Goal: Transaction & Acquisition: Subscribe to service/newsletter

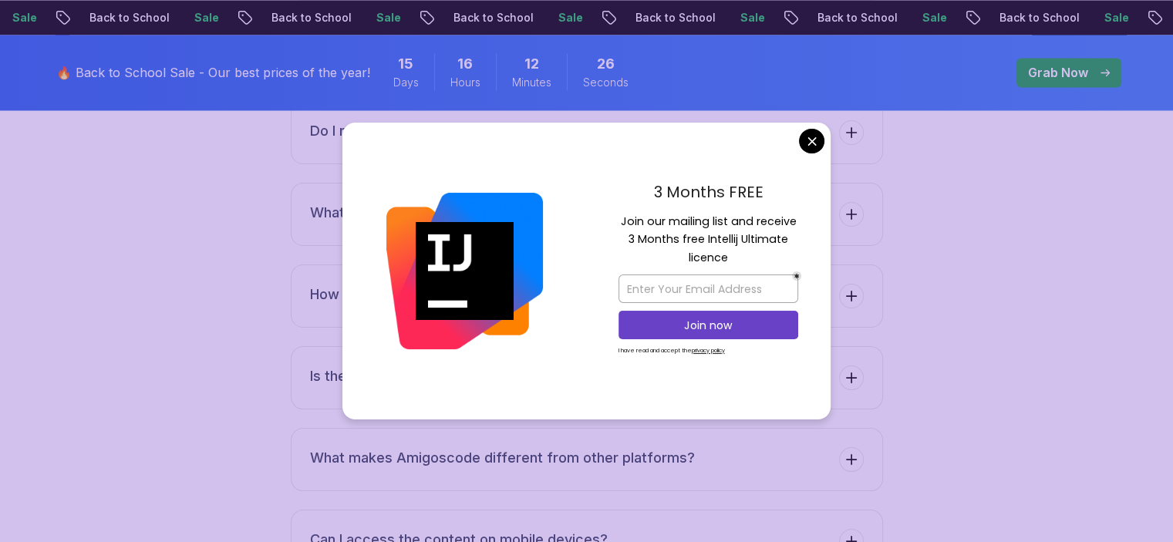
scroll to position [2788, 0]
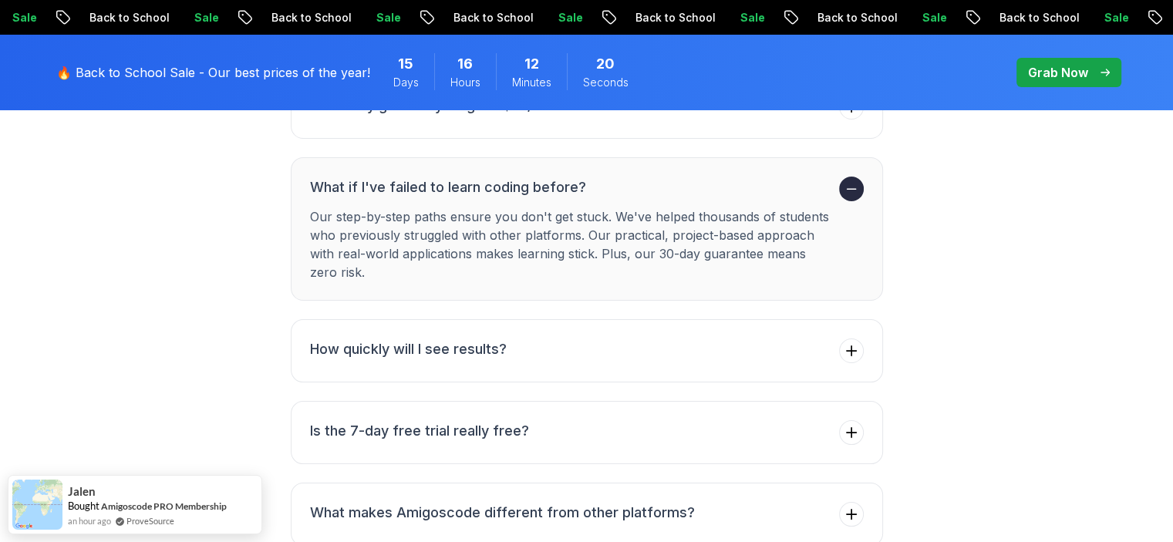
scroll to position [5787, 0]
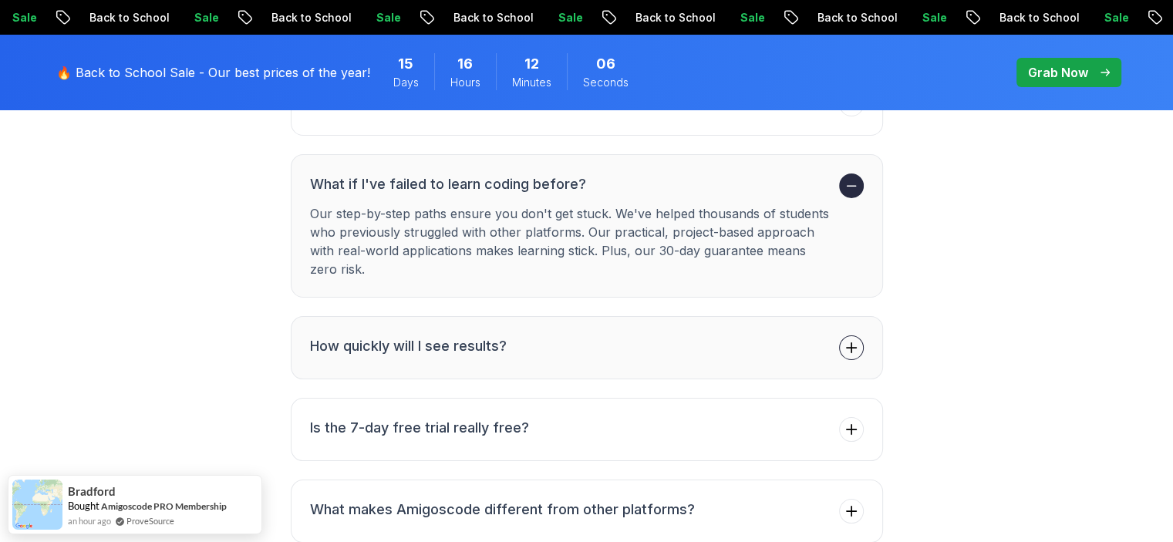
click at [848, 340] on icon at bounding box center [850, 347] width 15 height 15
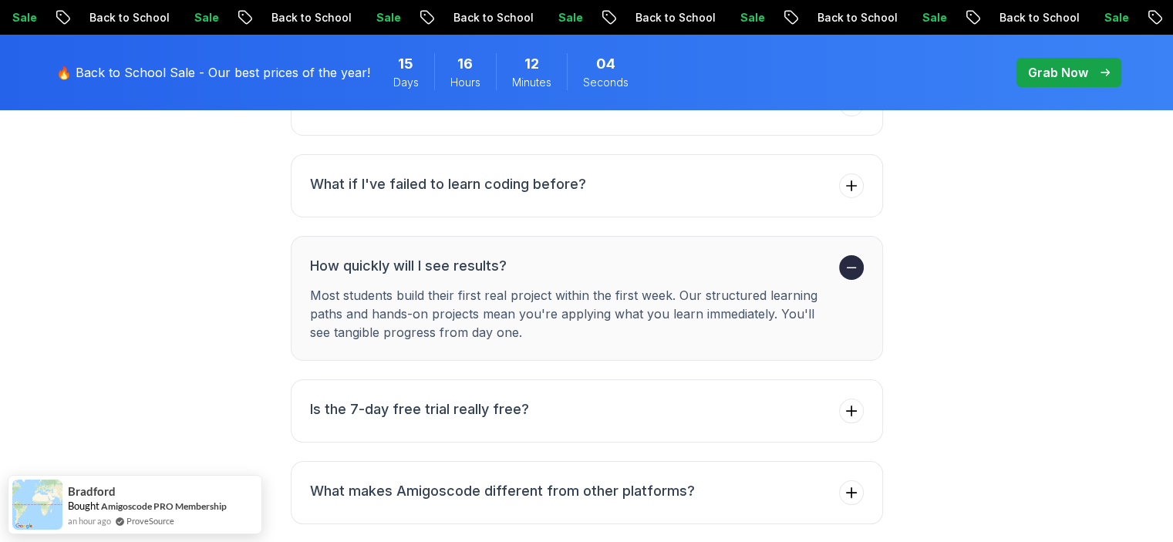
click at [853, 260] on icon at bounding box center [850, 267] width 15 height 15
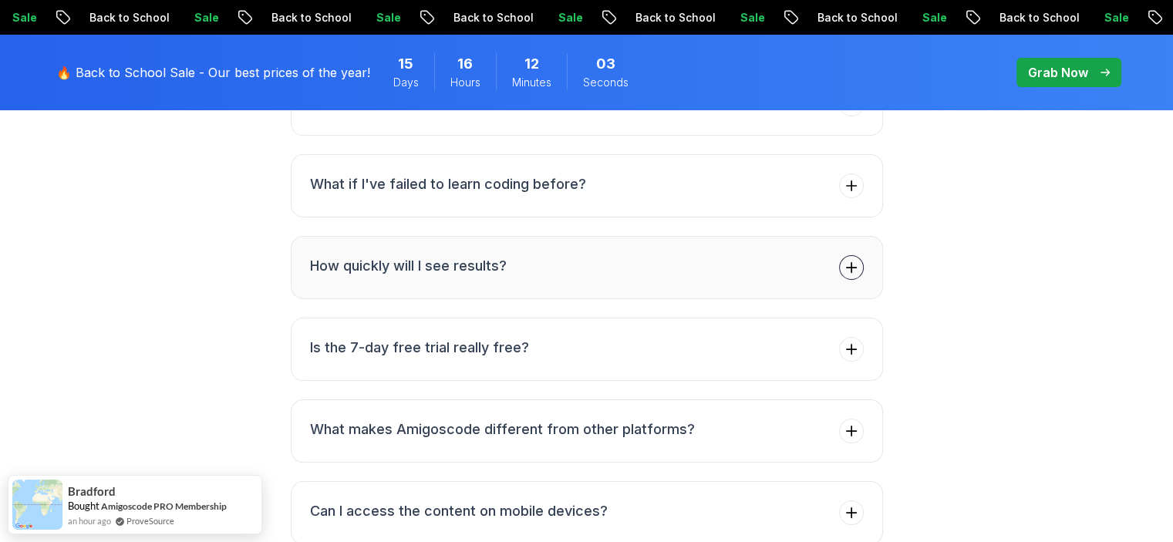
click at [948, 295] on div "FAQs Got Questions? We've Got Answers! Everything you need to know about gettin…" at bounding box center [586, 242] width 1079 height 916
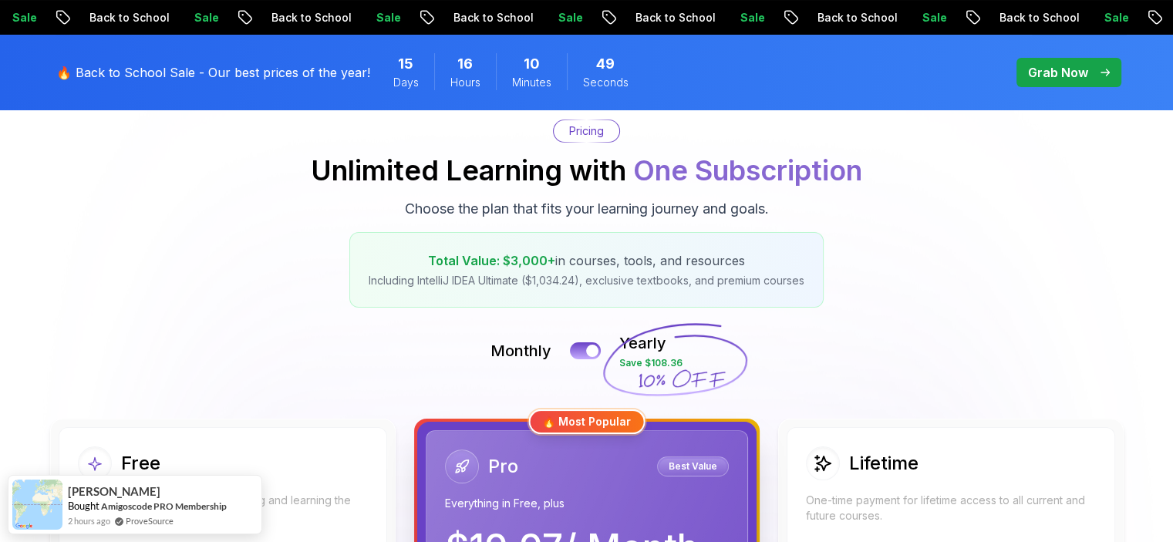
scroll to position [0, 0]
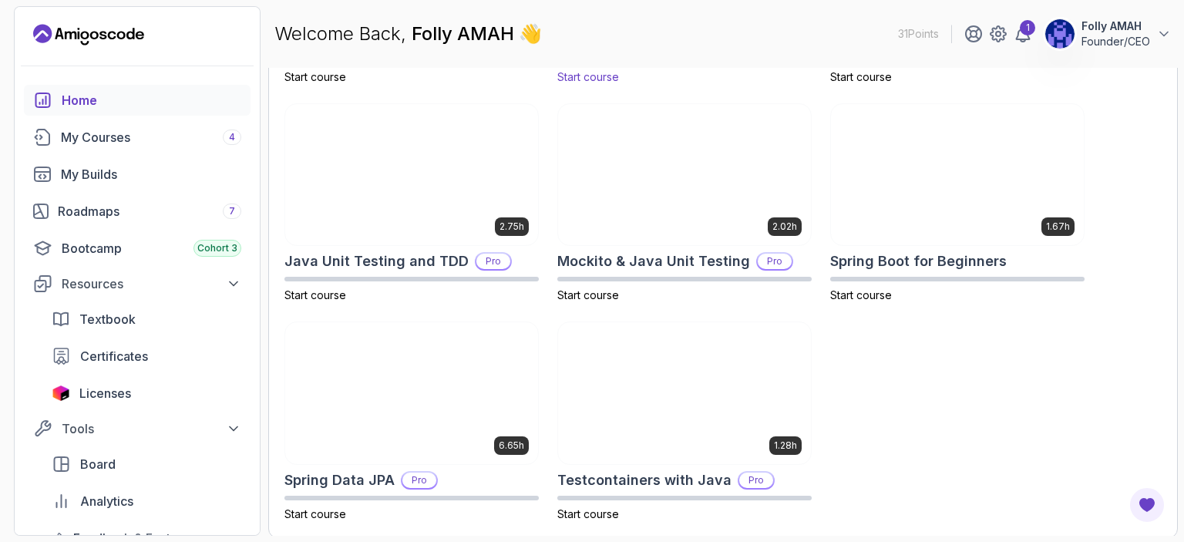
scroll to position [664, 0]
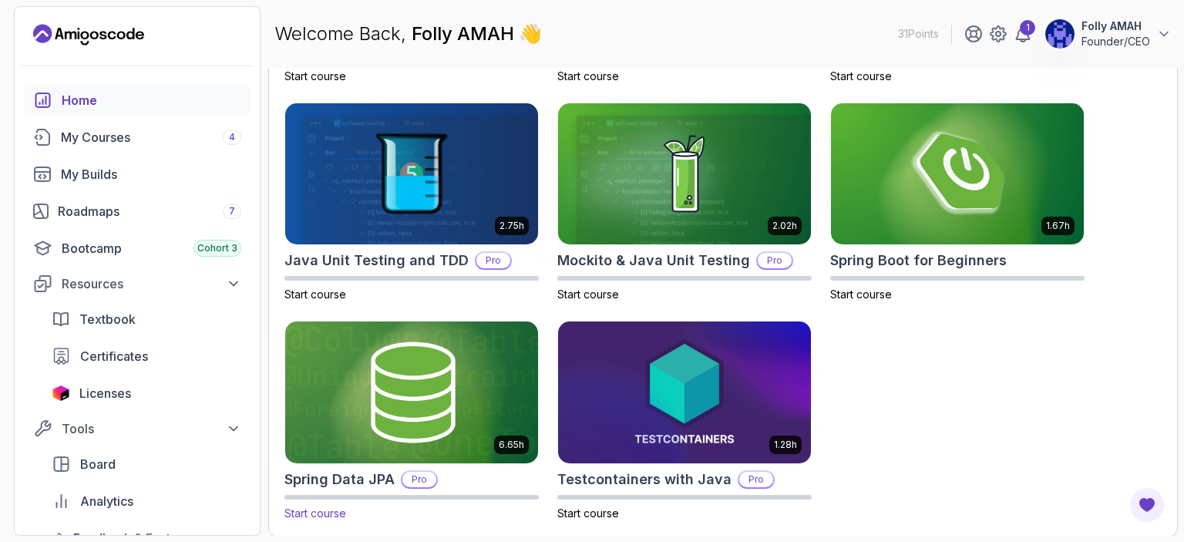
click at [425, 388] on img at bounding box center [411, 392] width 265 height 149
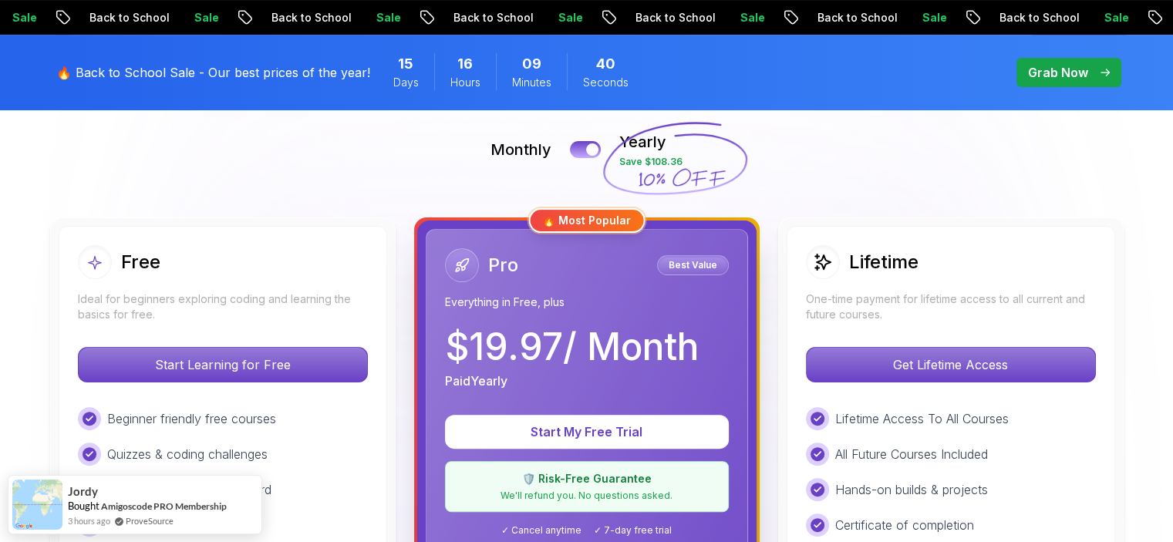
scroll to position [385, 0]
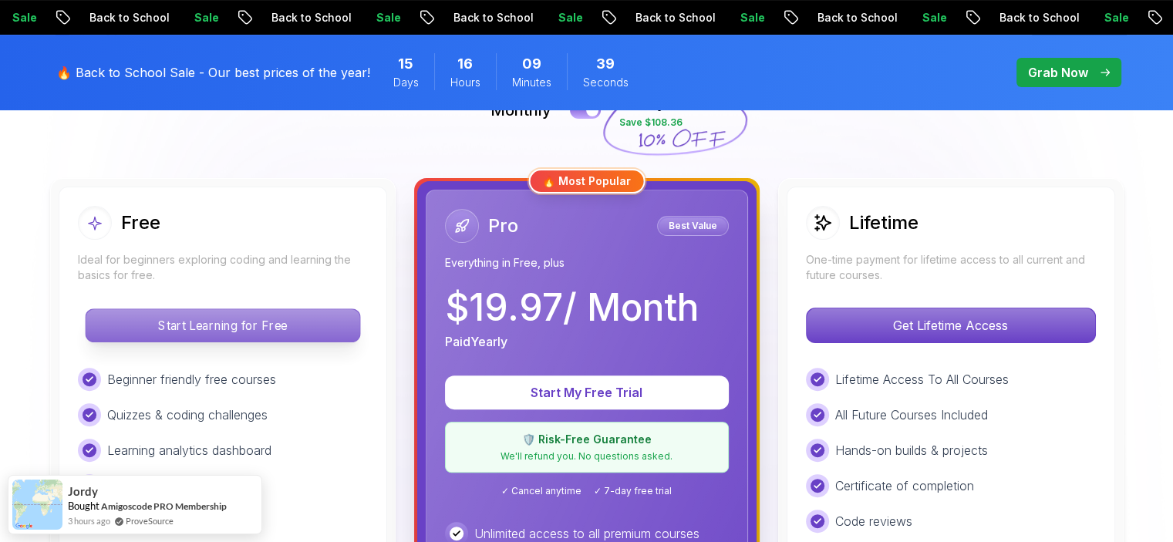
click at [265, 332] on p "Start Learning for Free" at bounding box center [223, 325] width 274 height 32
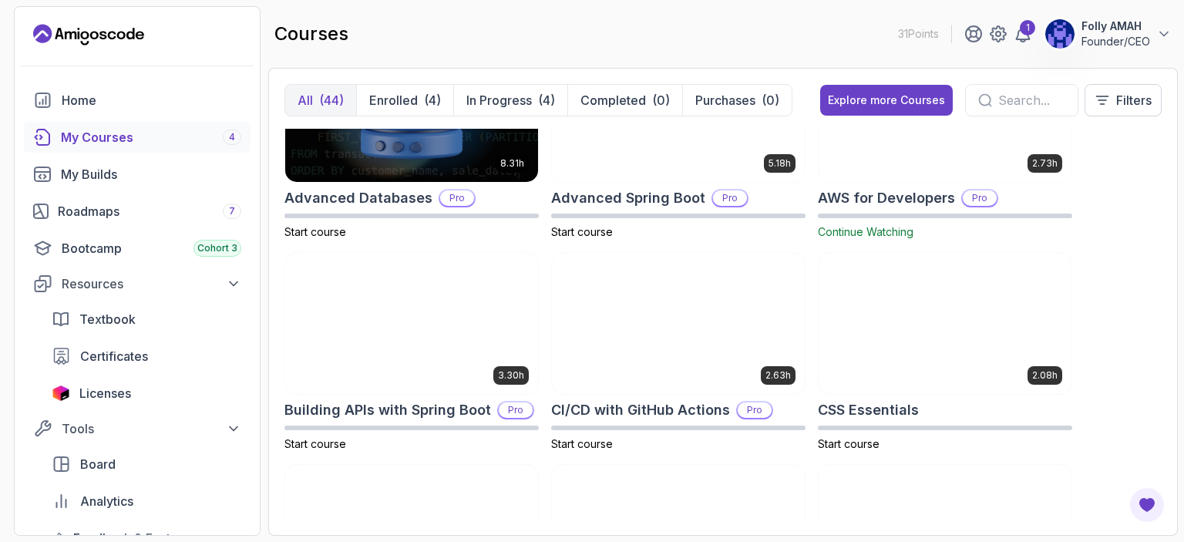
scroll to position [103, 0]
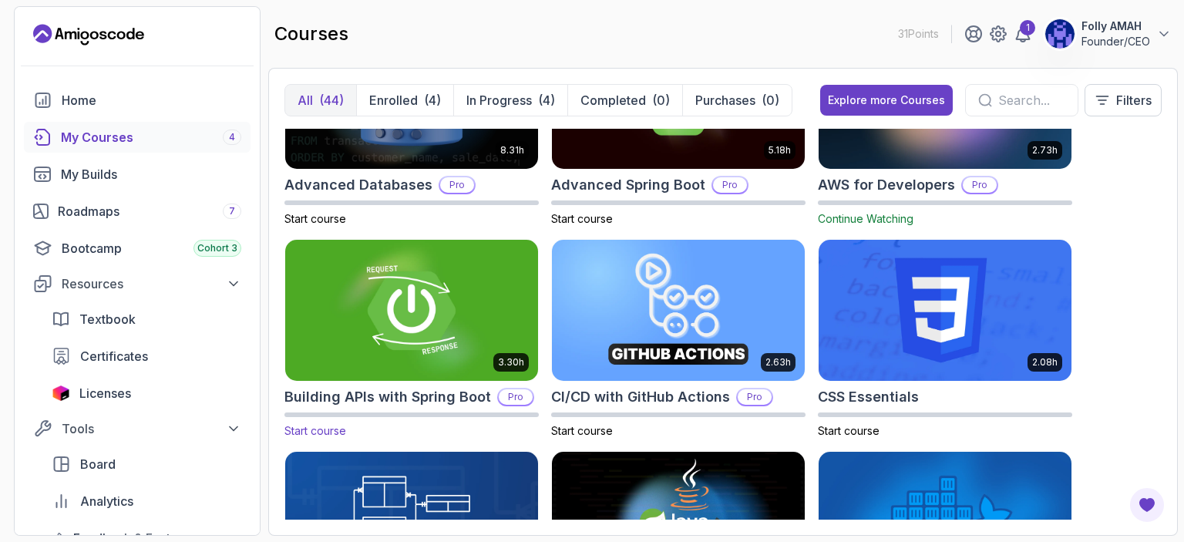
click at [456, 308] on img at bounding box center [411, 310] width 265 height 149
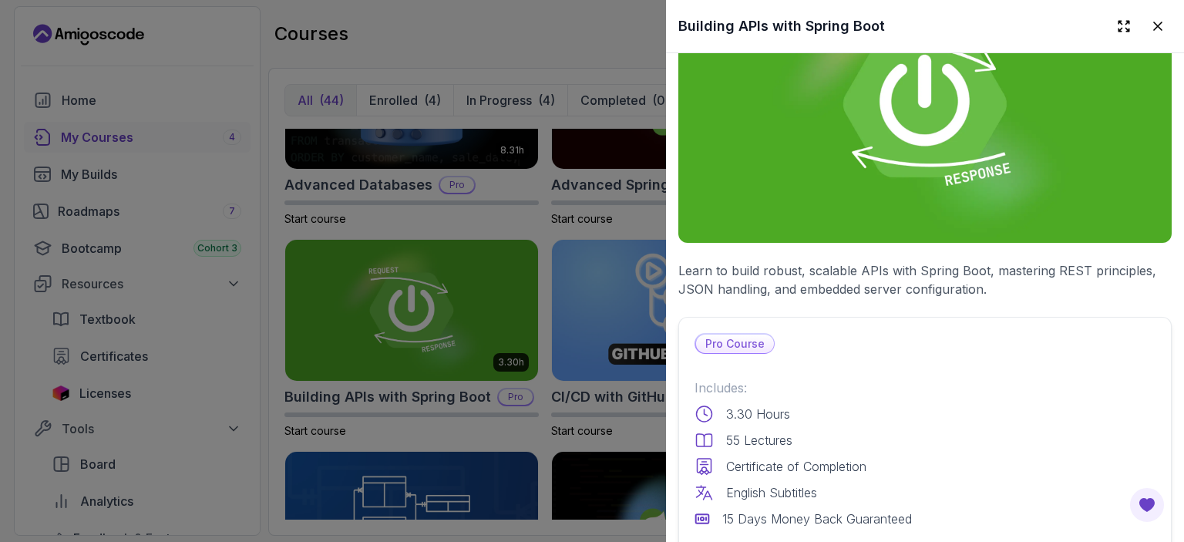
scroll to position [0, 0]
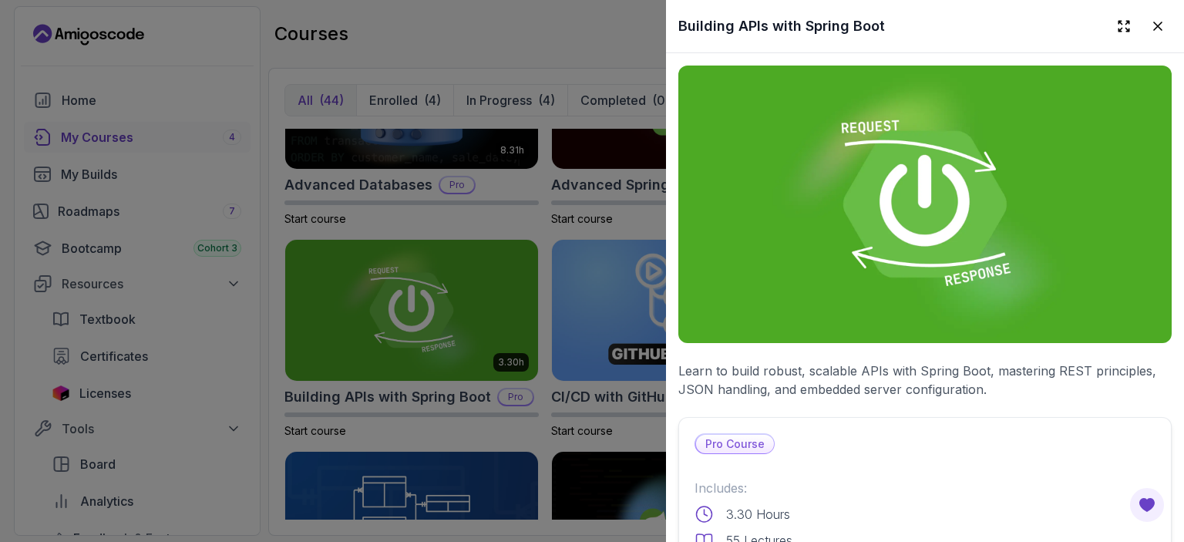
click at [840, 507] on div "3.30 Hours" at bounding box center [925, 514] width 461 height 19
click at [546, 235] on div at bounding box center [592, 271] width 1184 height 542
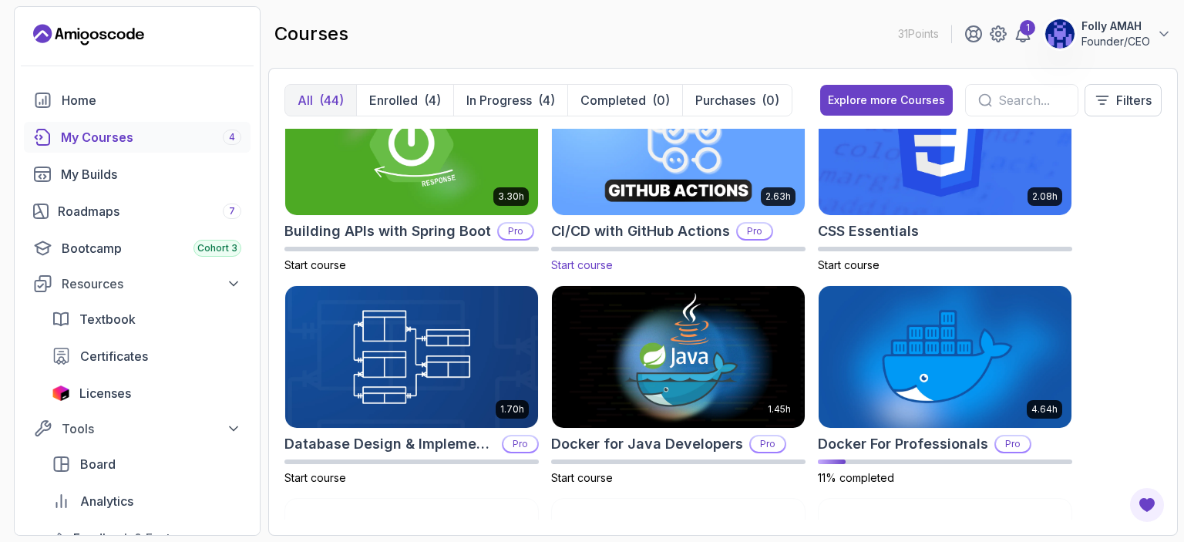
scroll to position [270, 0]
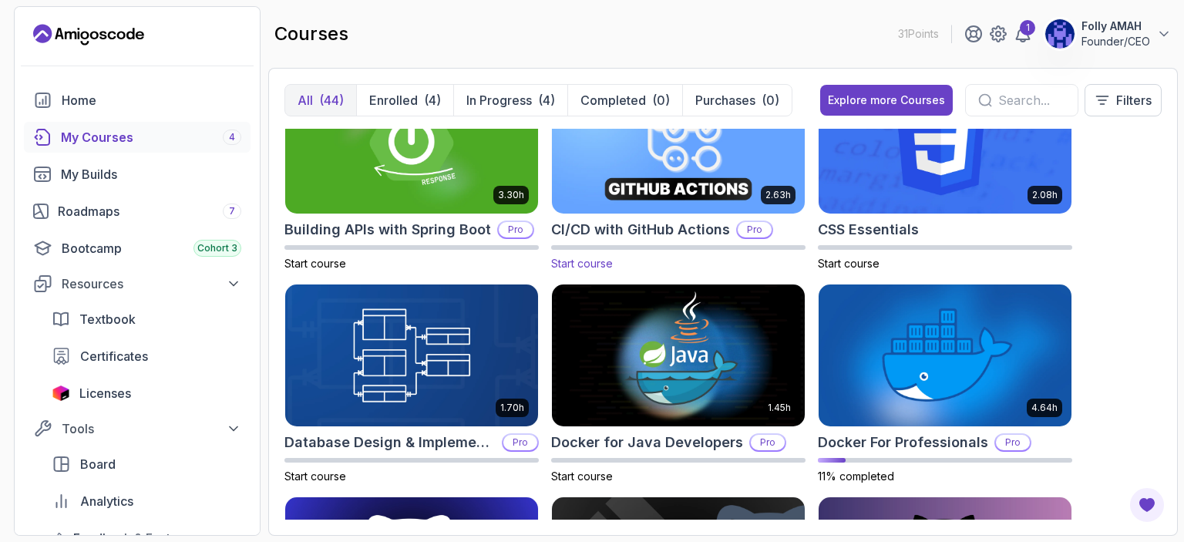
click at [688, 311] on img at bounding box center [678, 355] width 253 height 142
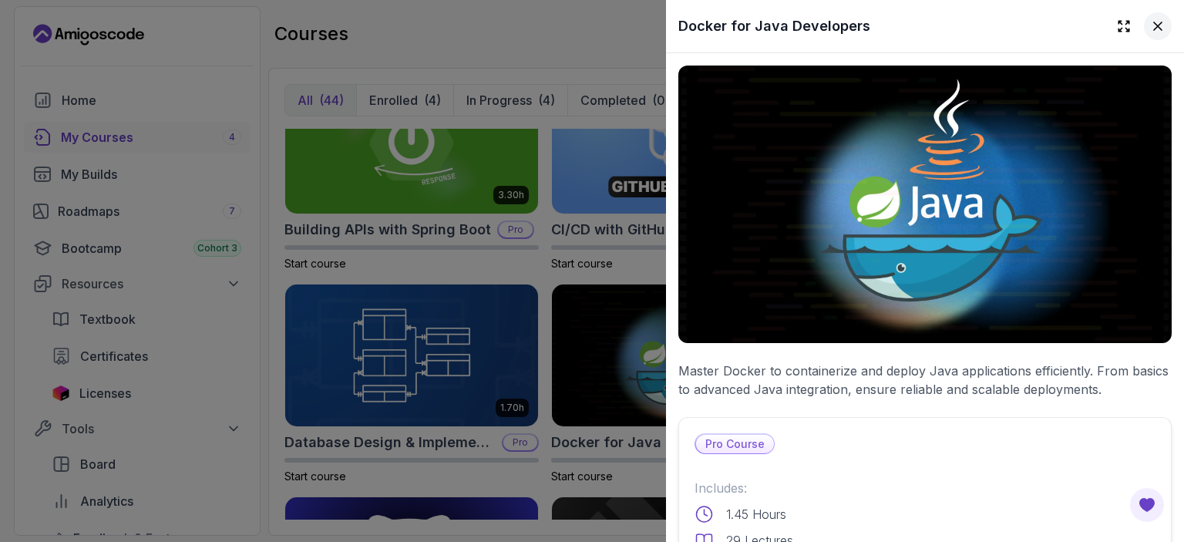
click at [1150, 26] on icon at bounding box center [1157, 26] width 15 height 15
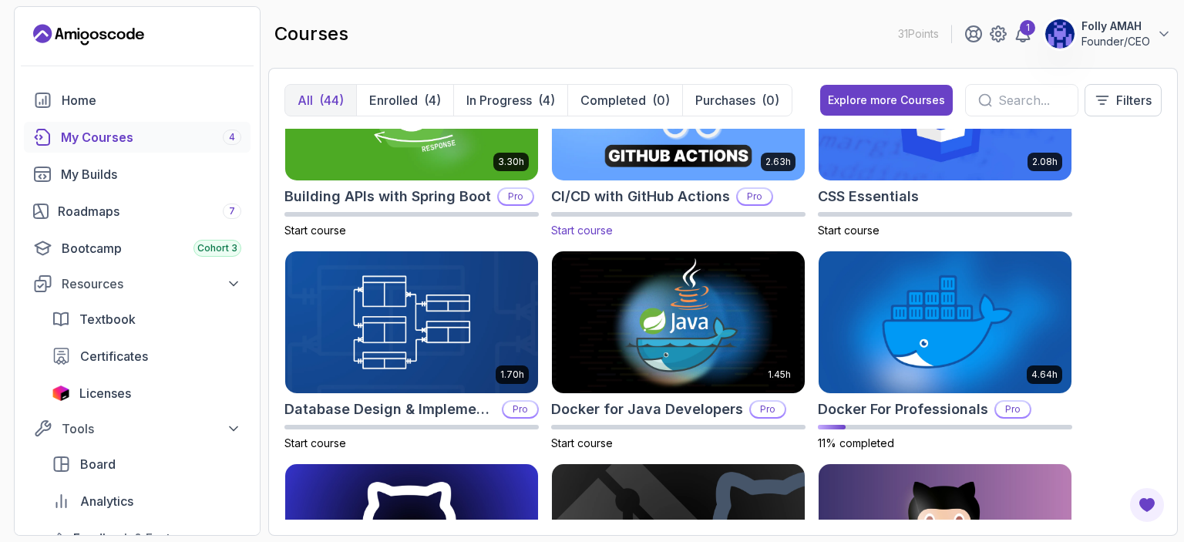
scroll to position [321, 0]
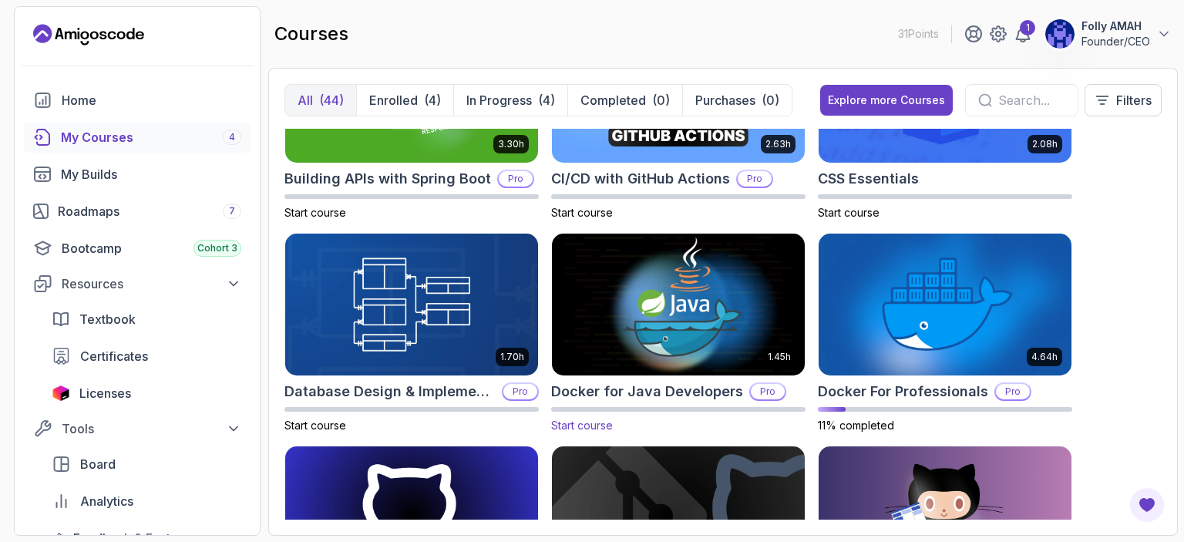
click at [666, 315] on img at bounding box center [678, 305] width 265 height 149
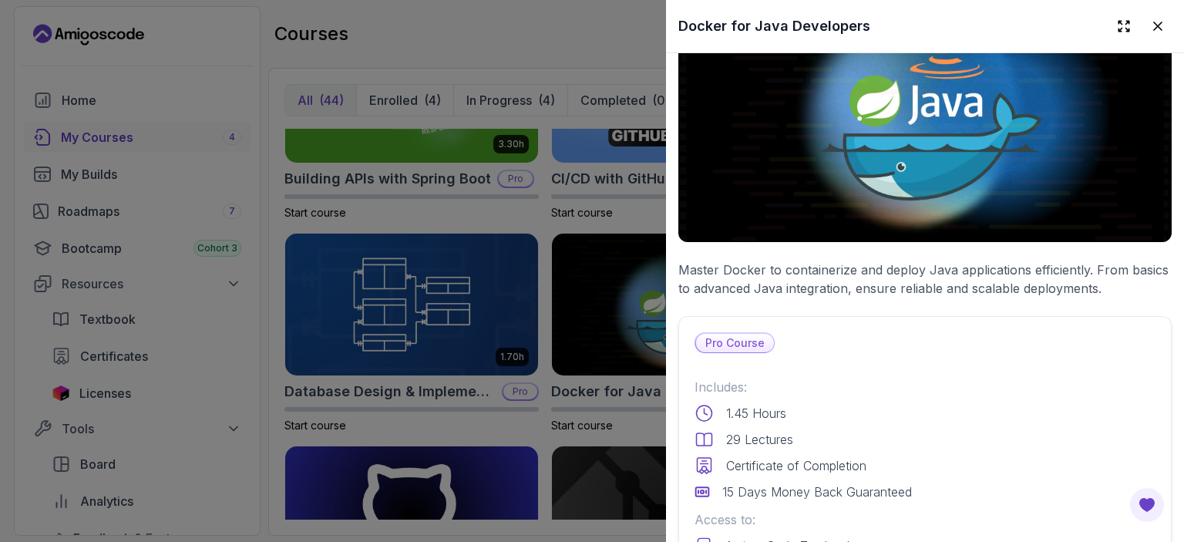
scroll to position [128, 0]
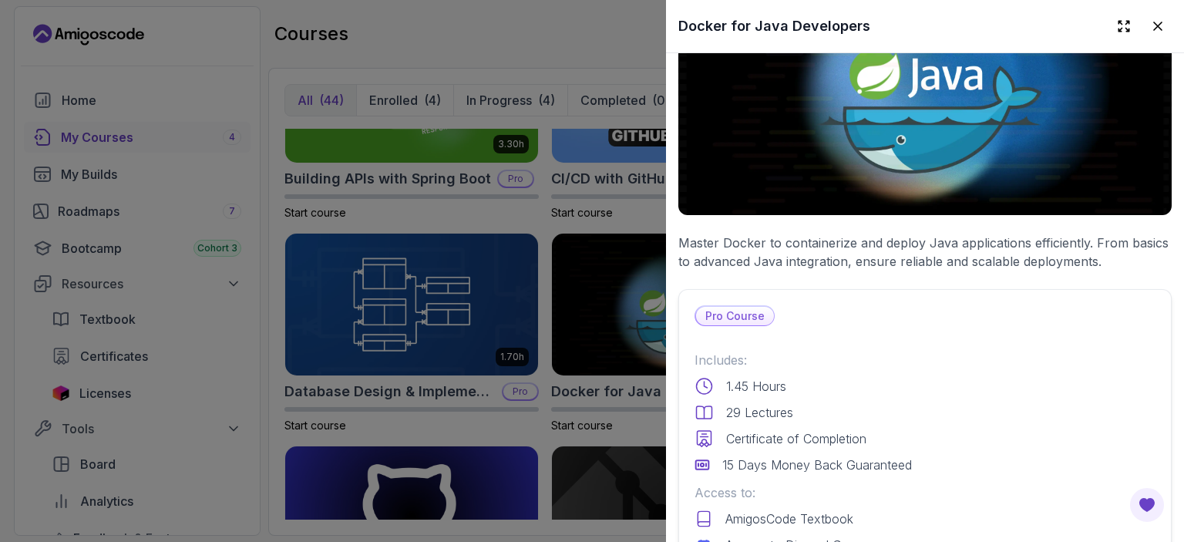
click at [729, 309] on p "Pro Course" at bounding box center [735, 316] width 78 height 19
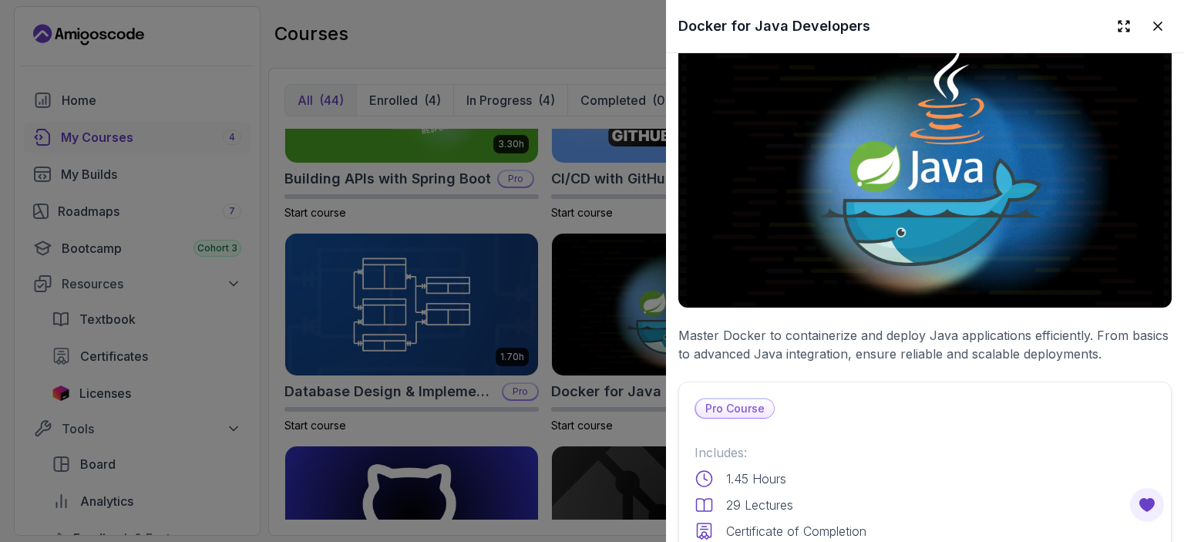
scroll to position [0, 0]
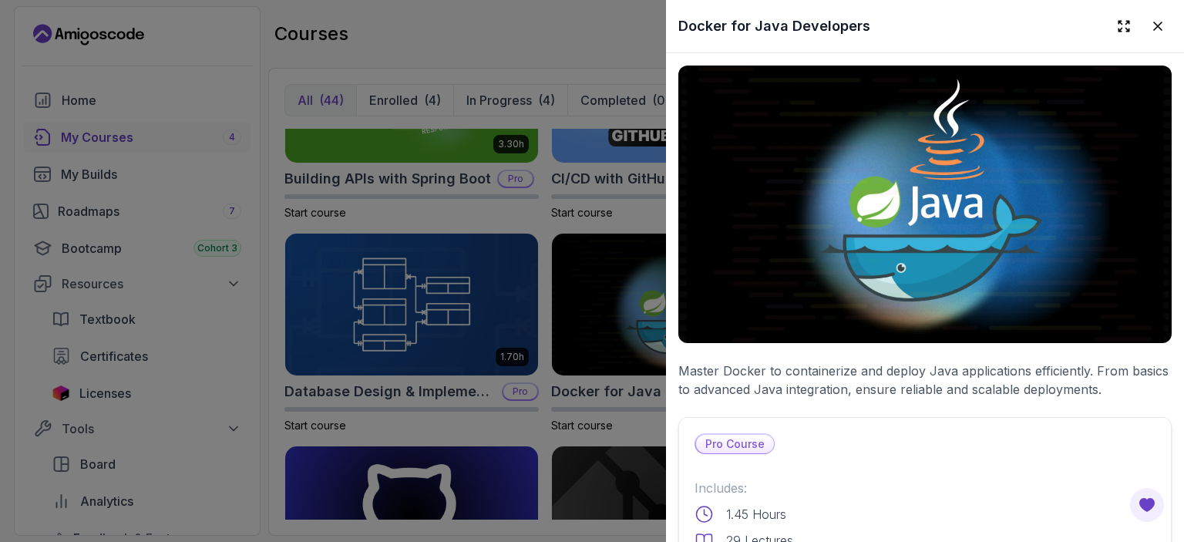
click at [750, 436] on p "Pro Course" at bounding box center [735, 444] width 78 height 19
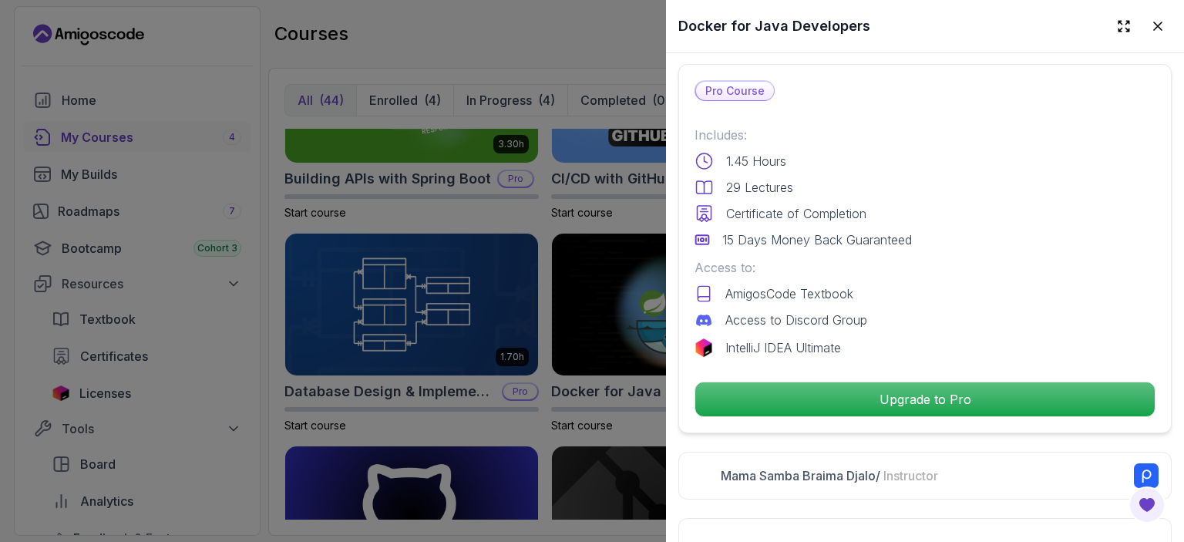
scroll to position [398, 0]
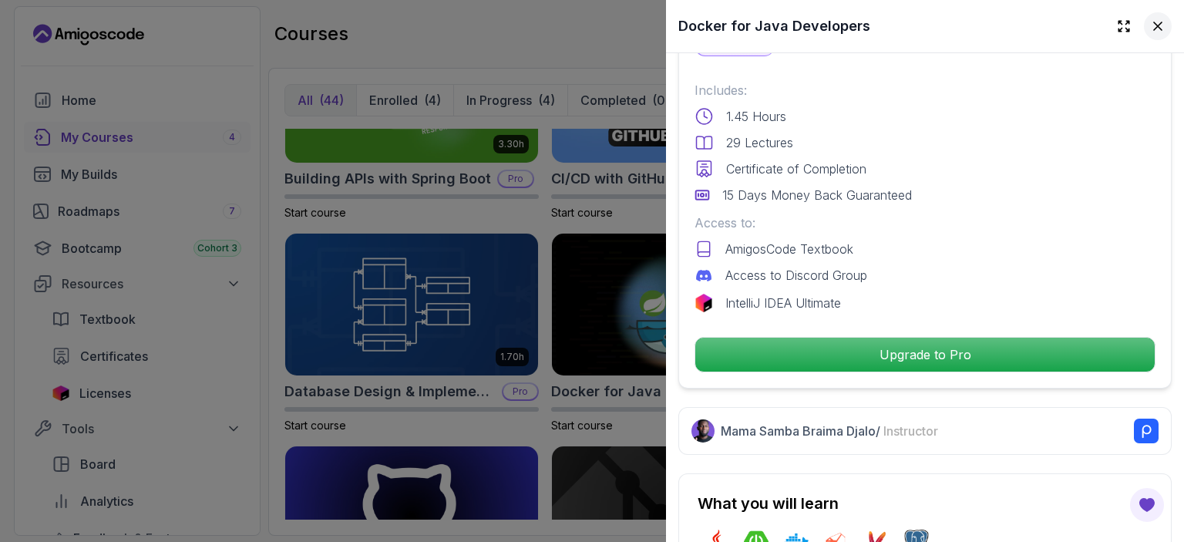
click at [1150, 32] on icon at bounding box center [1157, 26] width 15 height 15
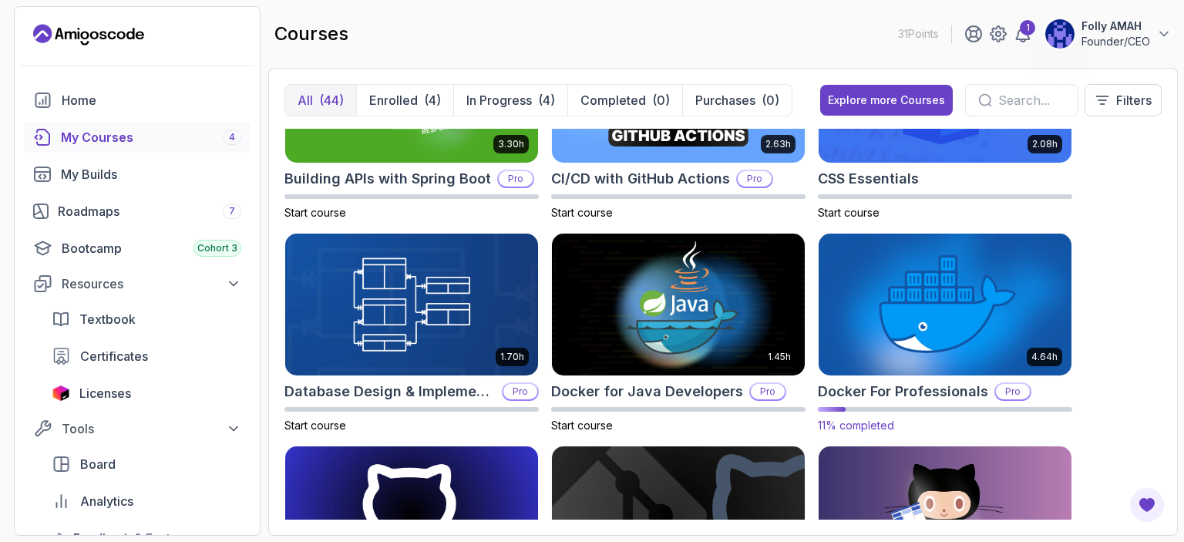
click at [889, 292] on img at bounding box center [945, 305] width 265 height 149
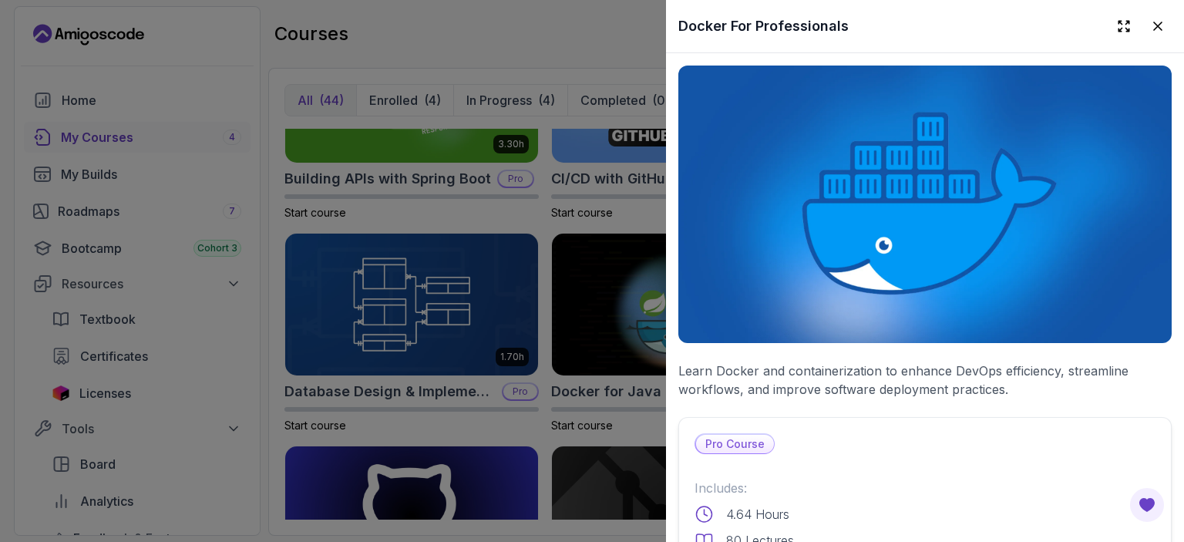
click at [760, 436] on p "Pro Course" at bounding box center [735, 444] width 78 height 19
click at [1154, 27] on icon at bounding box center [1158, 26] width 8 height 8
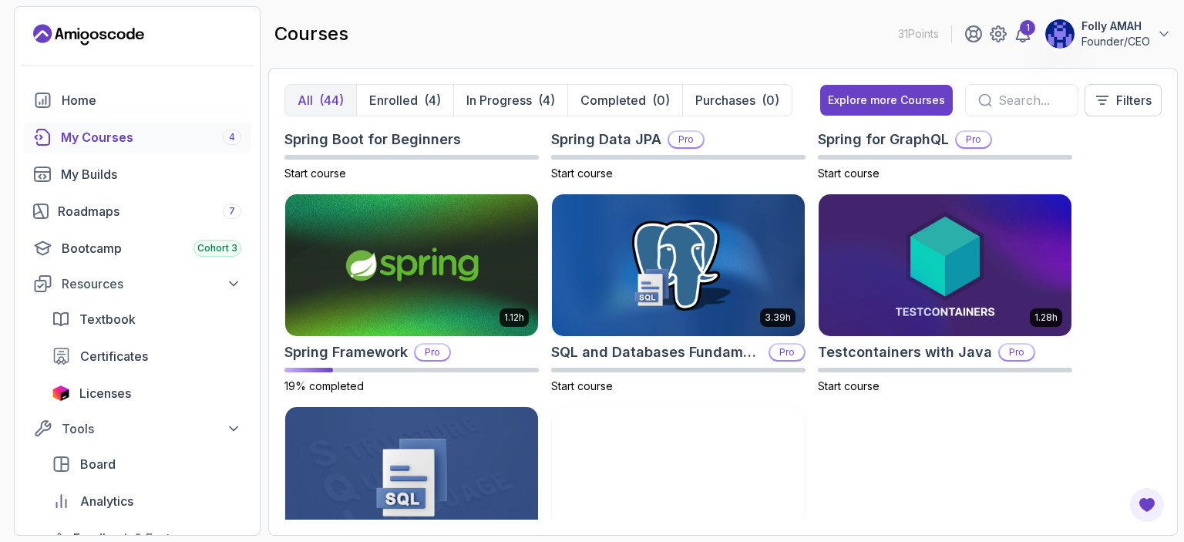
scroll to position [2698, 0]
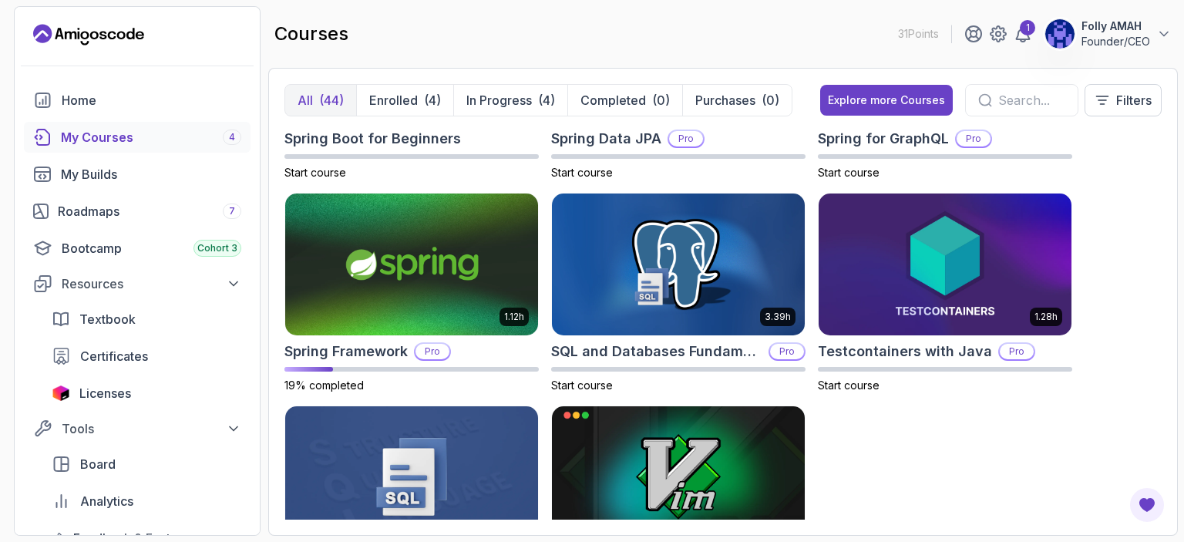
click at [682, 305] on img at bounding box center [678, 265] width 253 height 142
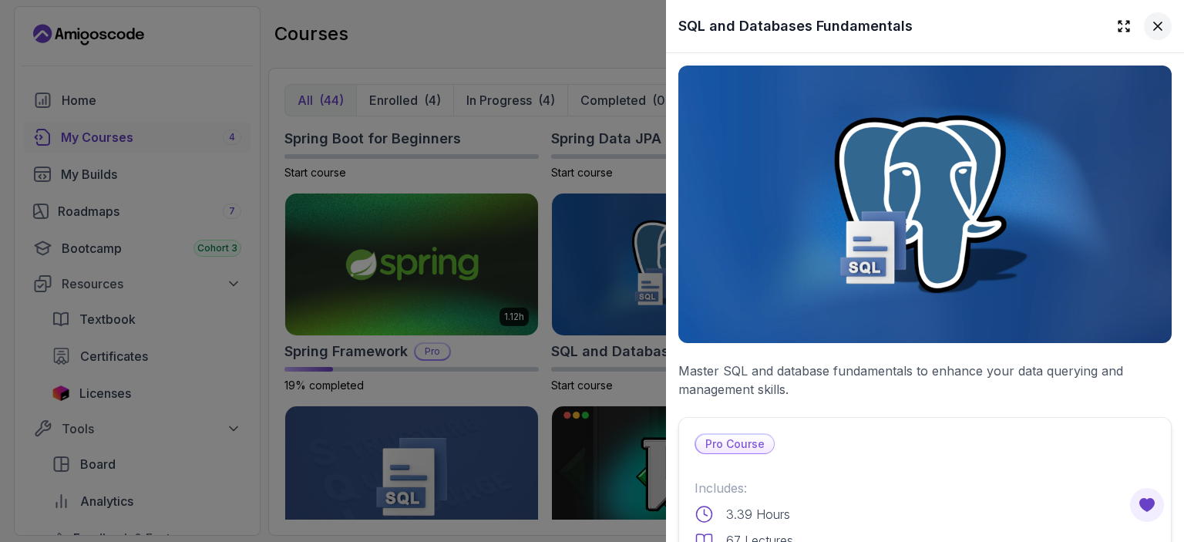
click at [1150, 31] on icon at bounding box center [1157, 26] width 15 height 15
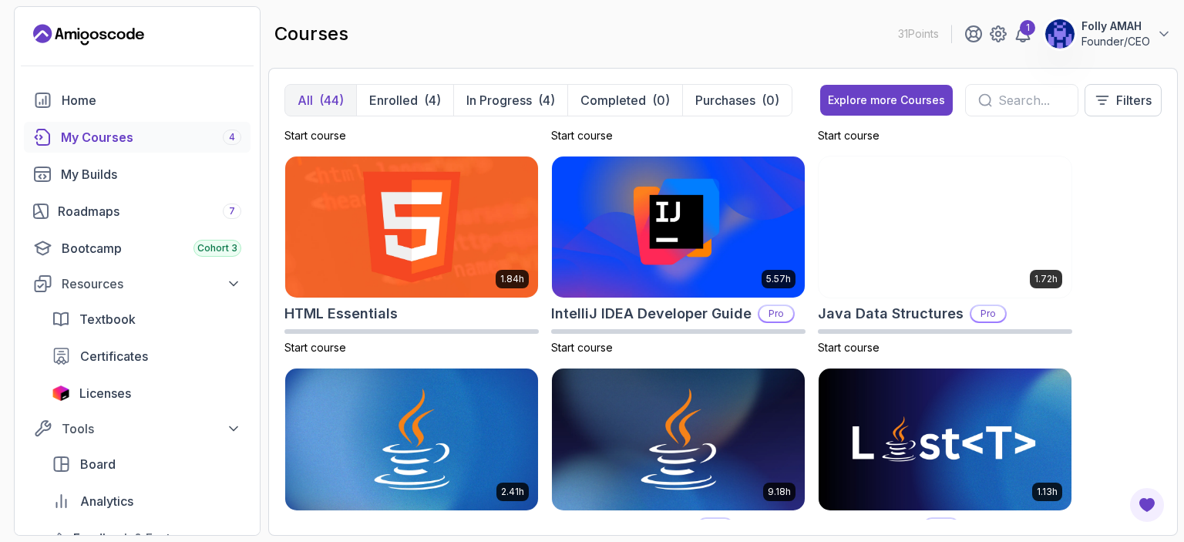
scroll to position [0, 0]
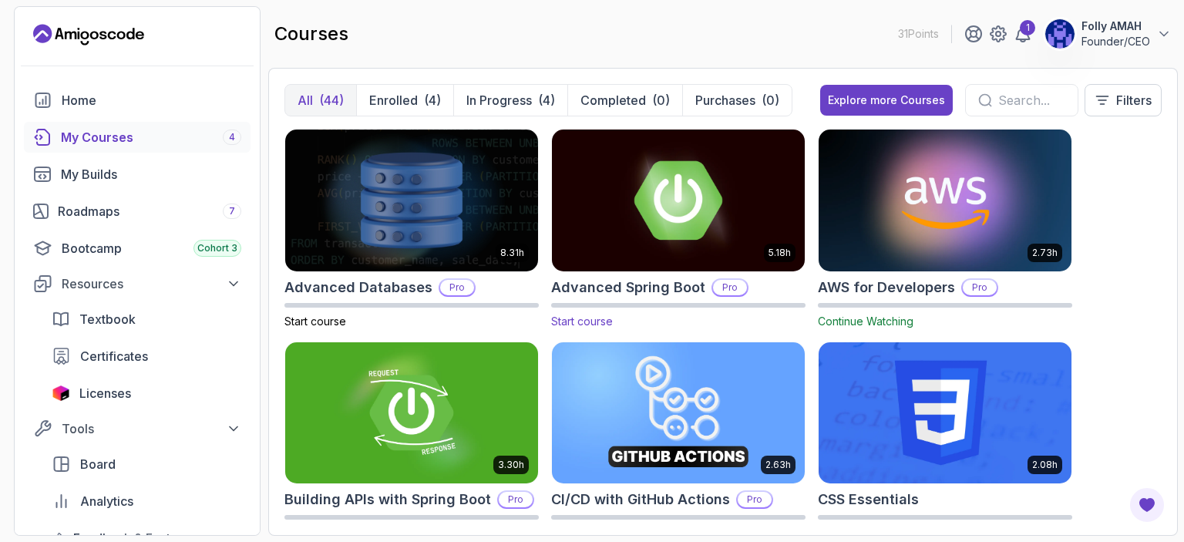
click at [645, 216] on img at bounding box center [678, 200] width 265 height 149
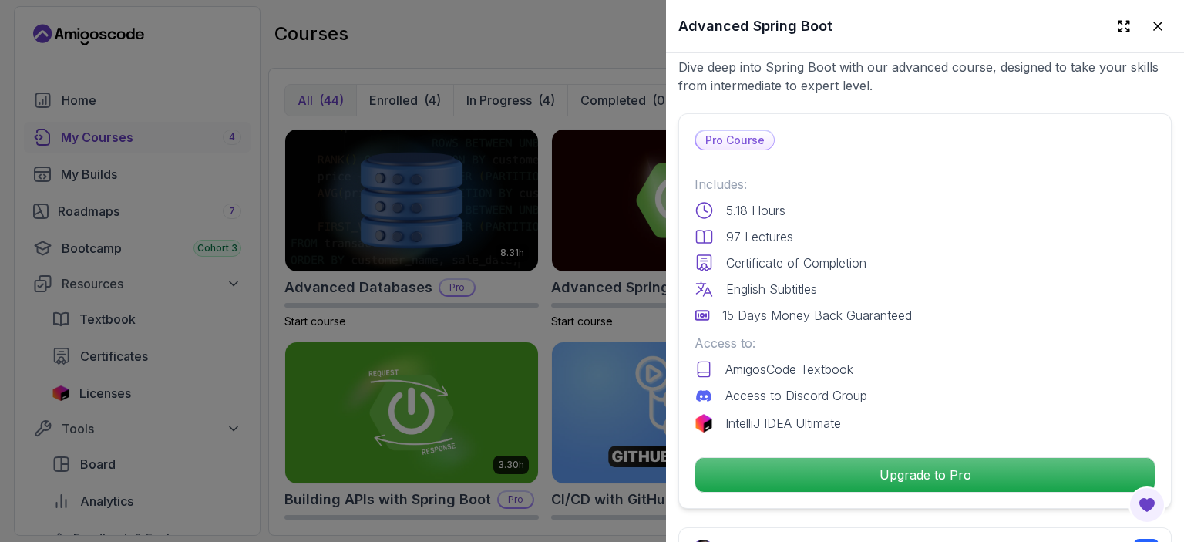
scroll to position [308, 0]
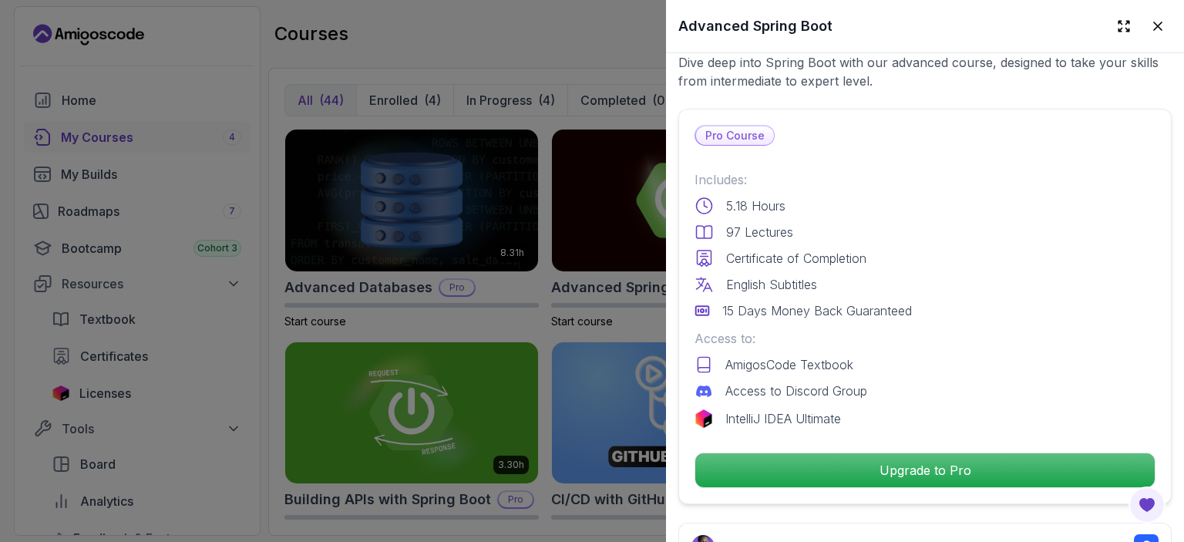
click at [853, 465] on p "Upgrade to Pro" at bounding box center [924, 470] width 459 height 34
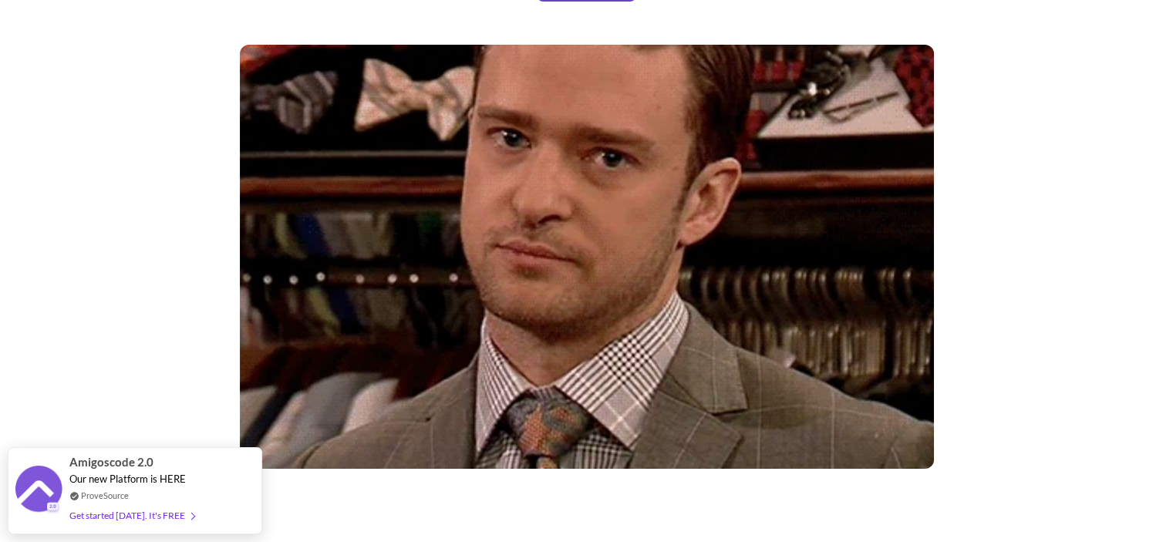
scroll to position [203, 0]
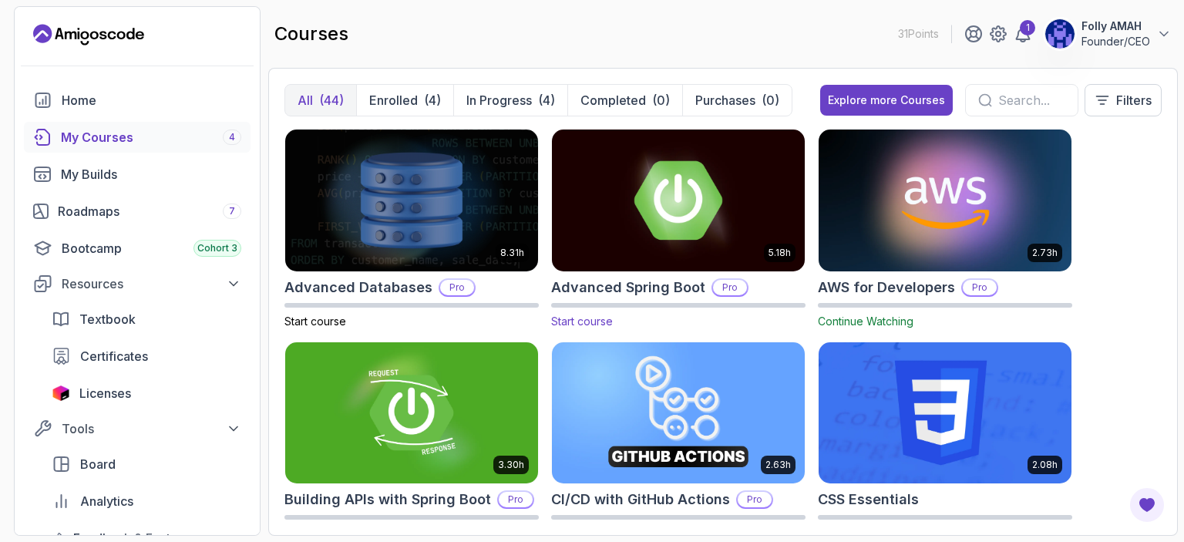
click at [692, 242] on img at bounding box center [678, 200] width 265 height 149
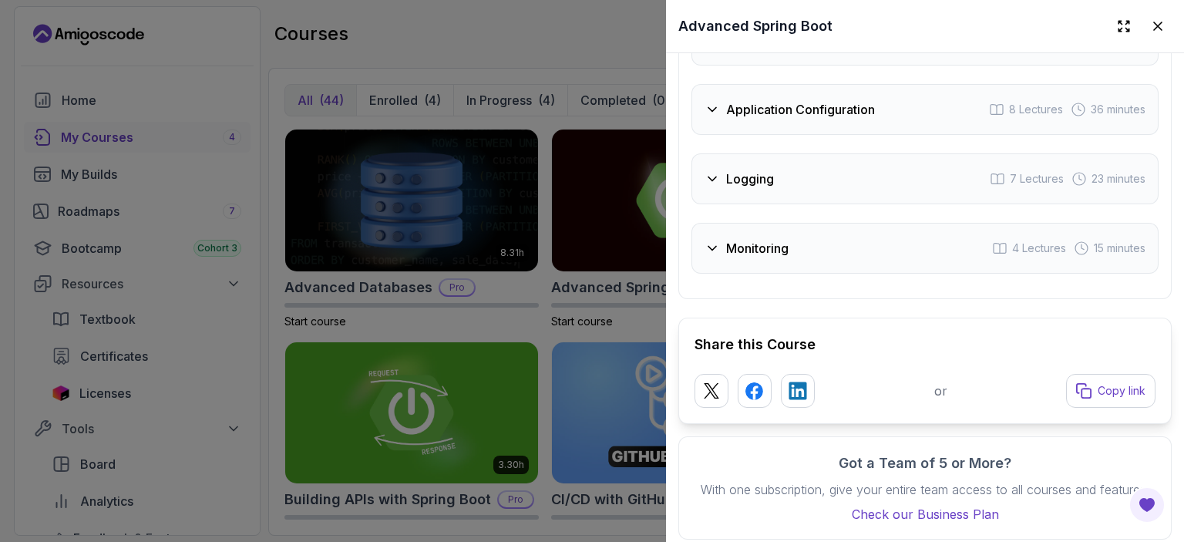
scroll to position [3318, 0]
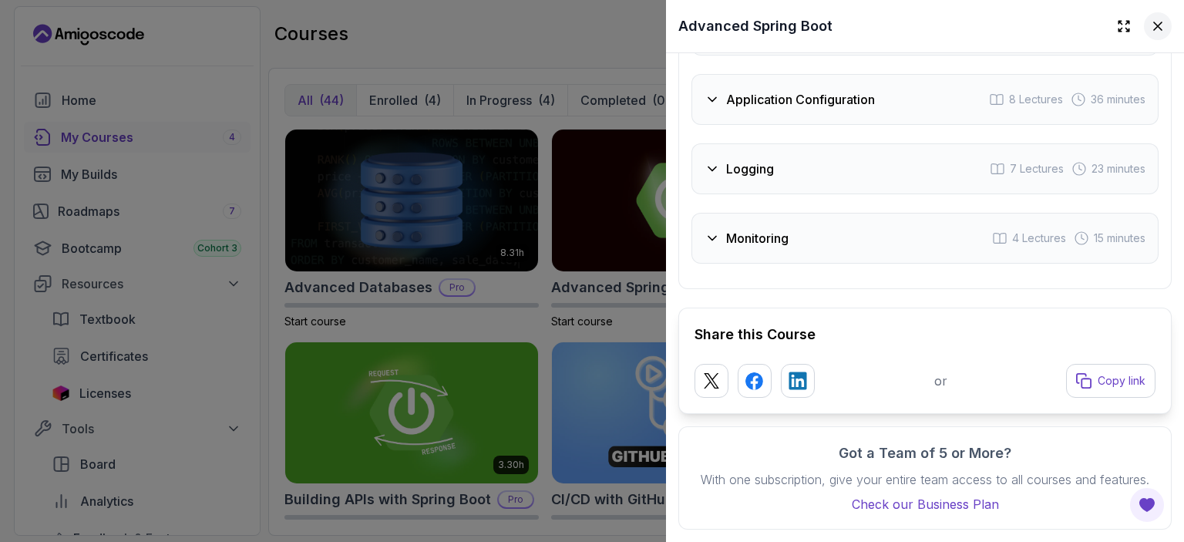
click at [1154, 27] on icon at bounding box center [1158, 26] width 8 height 8
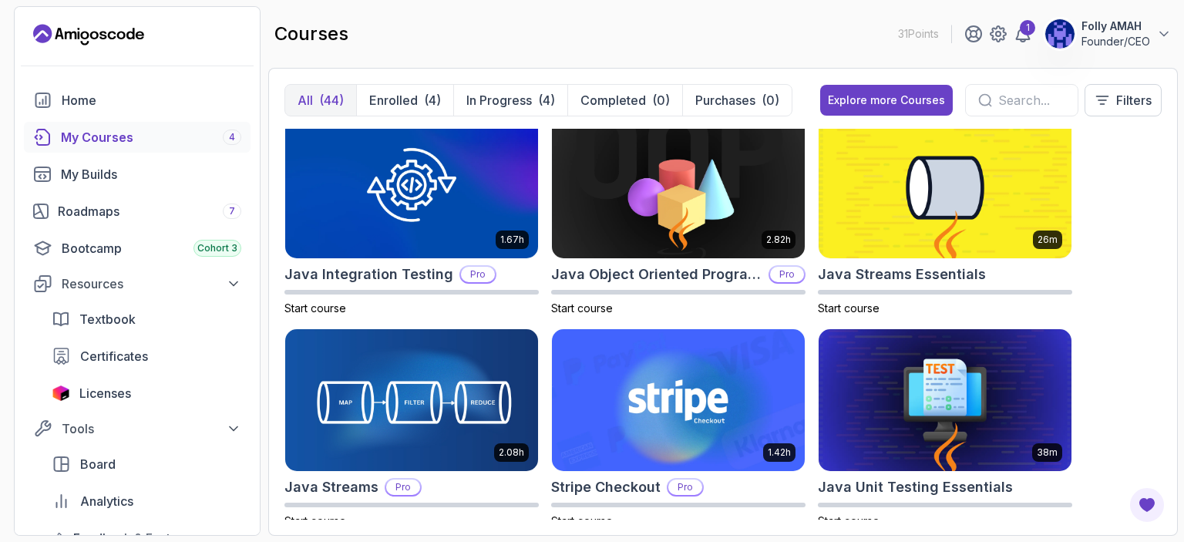
scroll to position [1301, 0]
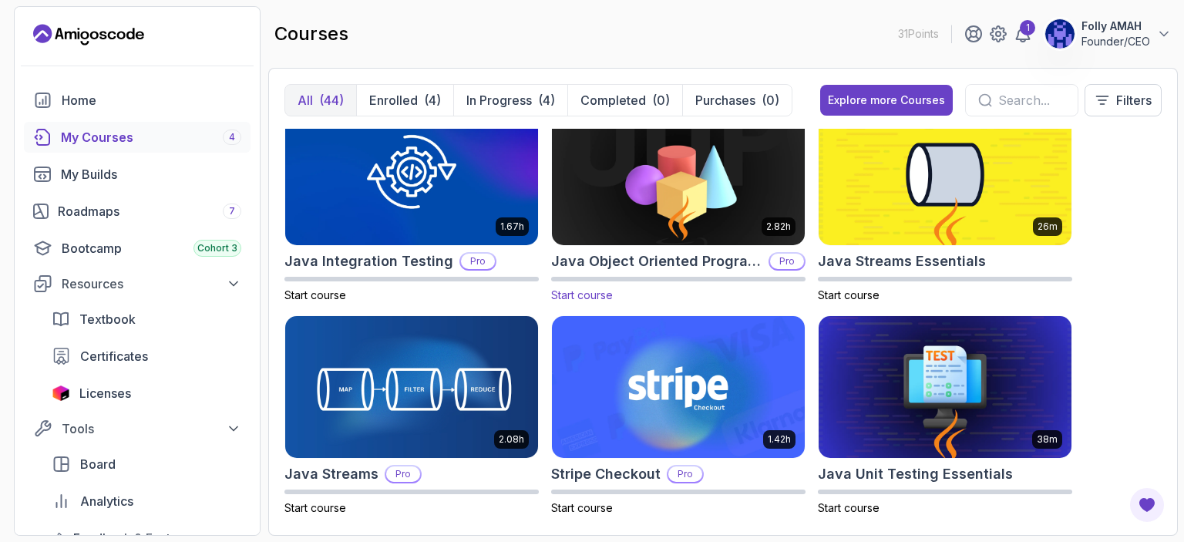
click at [691, 217] on img at bounding box center [678, 174] width 265 height 149
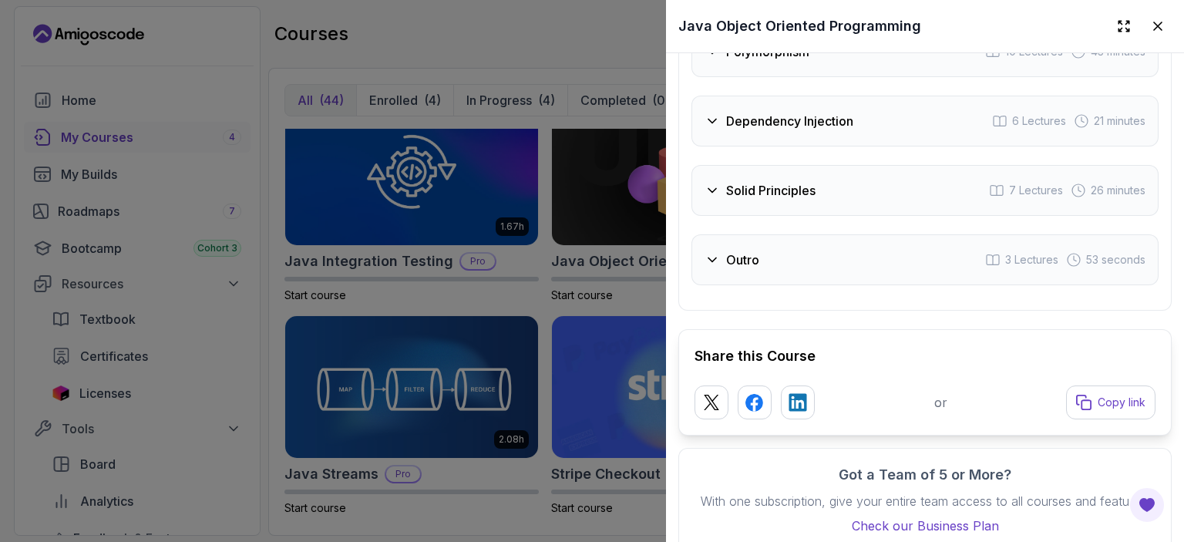
scroll to position [3018, 0]
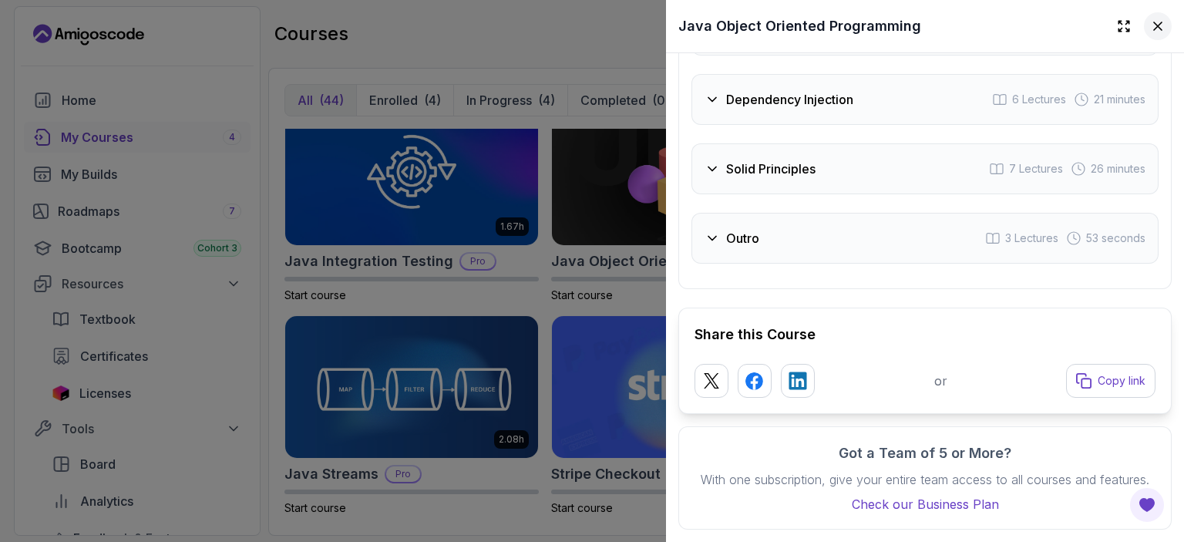
click at [1154, 27] on icon at bounding box center [1158, 26] width 8 height 8
